Goal: Task Accomplishment & Management: Use online tool/utility

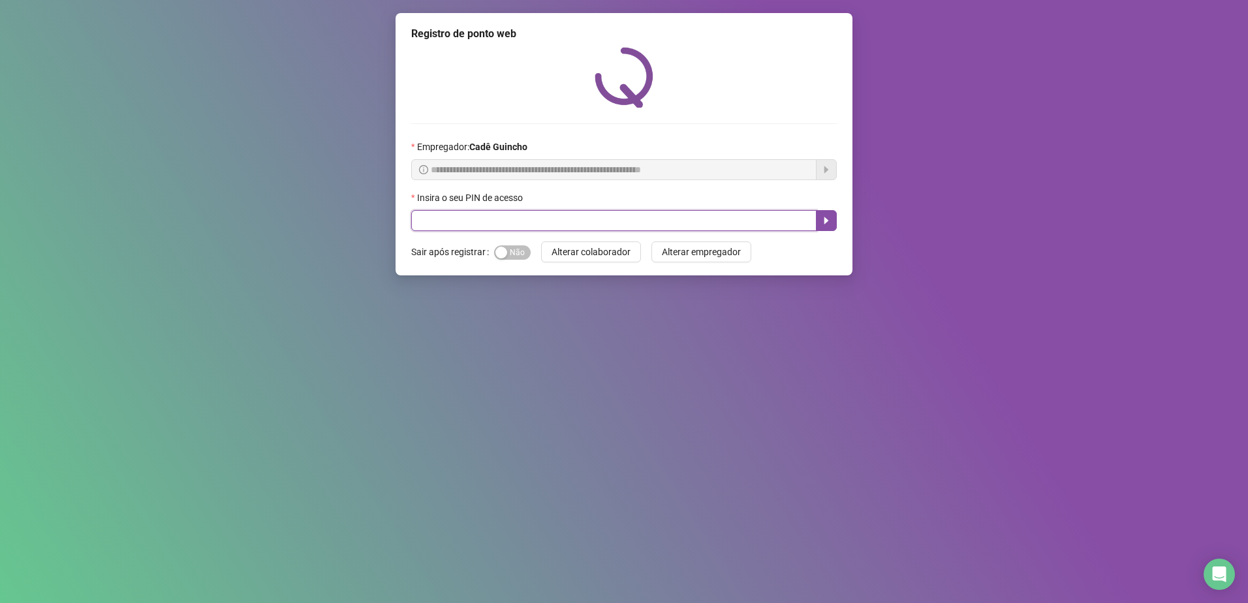
click at [534, 226] on input "text" at bounding box center [613, 220] width 405 height 21
type input "*****"
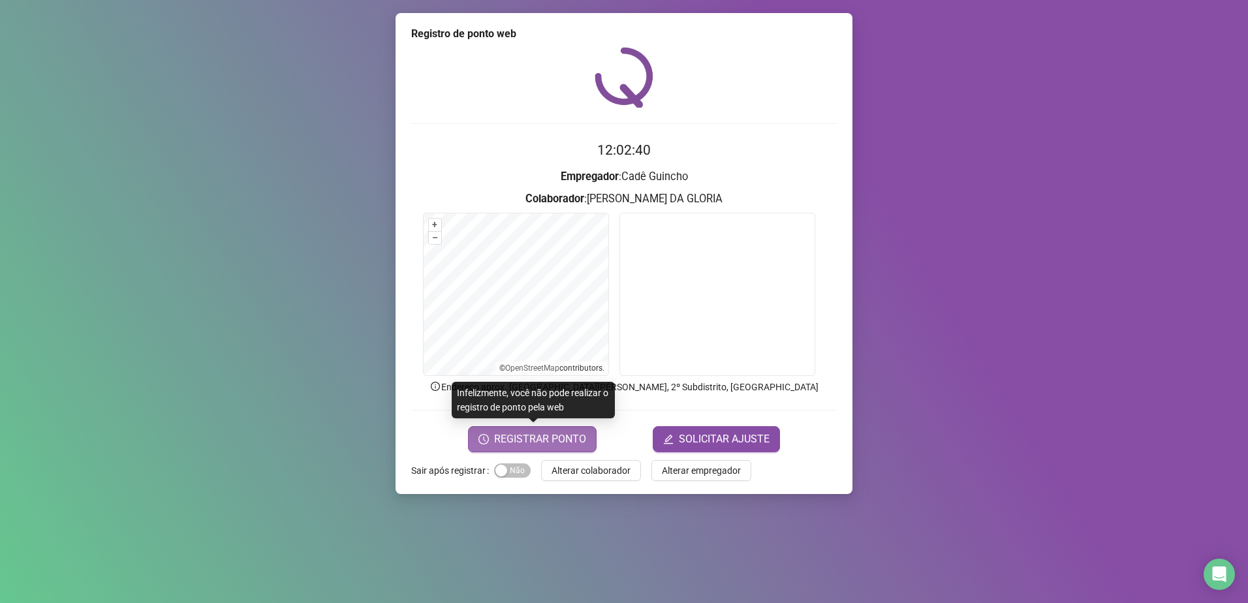
click at [524, 434] on span "REGISTRAR PONTO" at bounding box center [540, 439] width 92 height 16
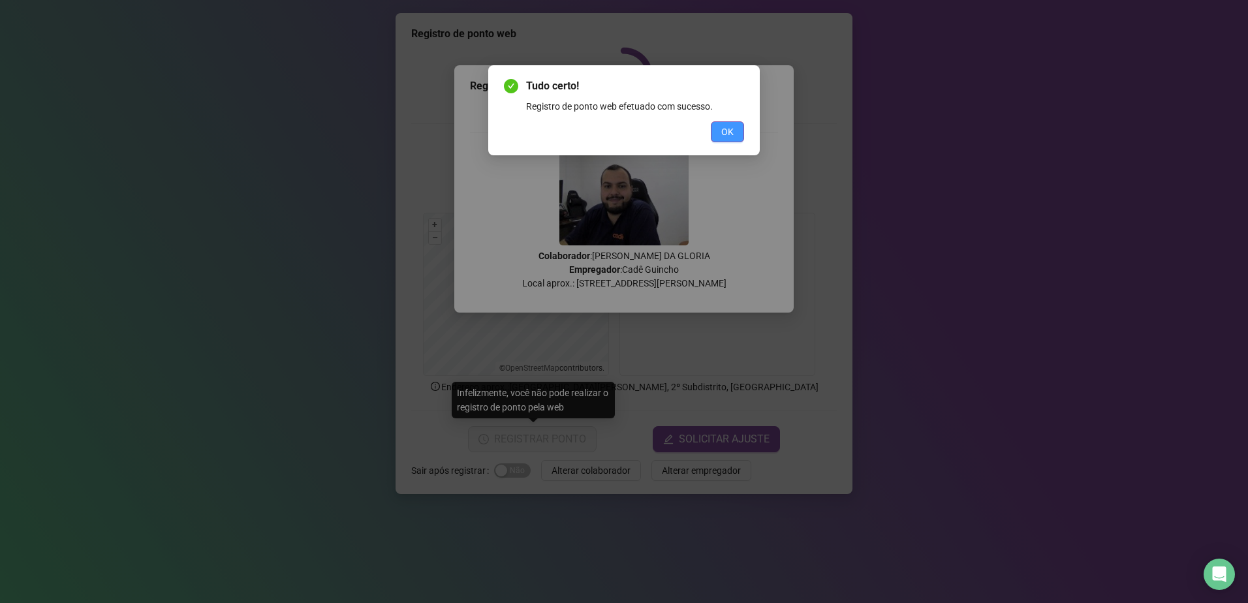
click at [738, 133] on button "OK" at bounding box center [727, 131] width 33 height 21
